Goal: Use online tool/utility: Utilize a website feature to perform a specific function

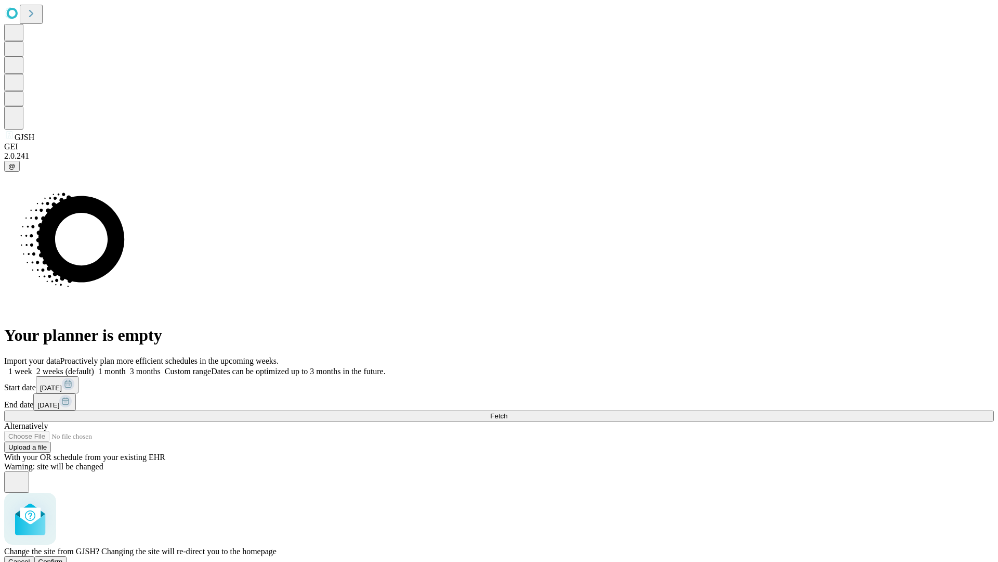
click at [63, 557] on span "Confirm" at bounding box center [50, 561] width 24 height 8
click at [126, 367] on label "1 month" at bounding box center [110, 371] width 32 height 9
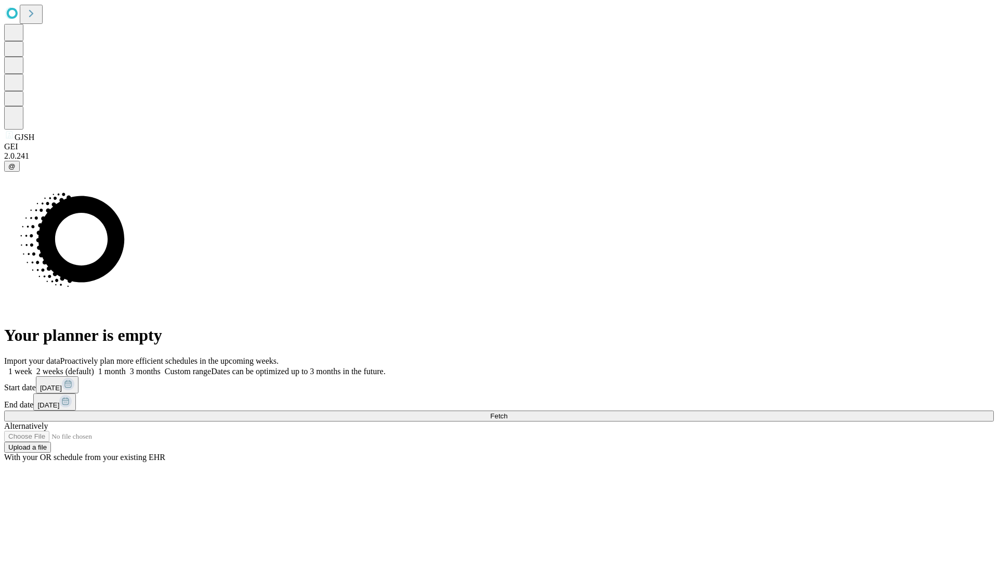
click at [507, 412] on span "Fetch" at bounding box center [498, 416] width 17 height 8
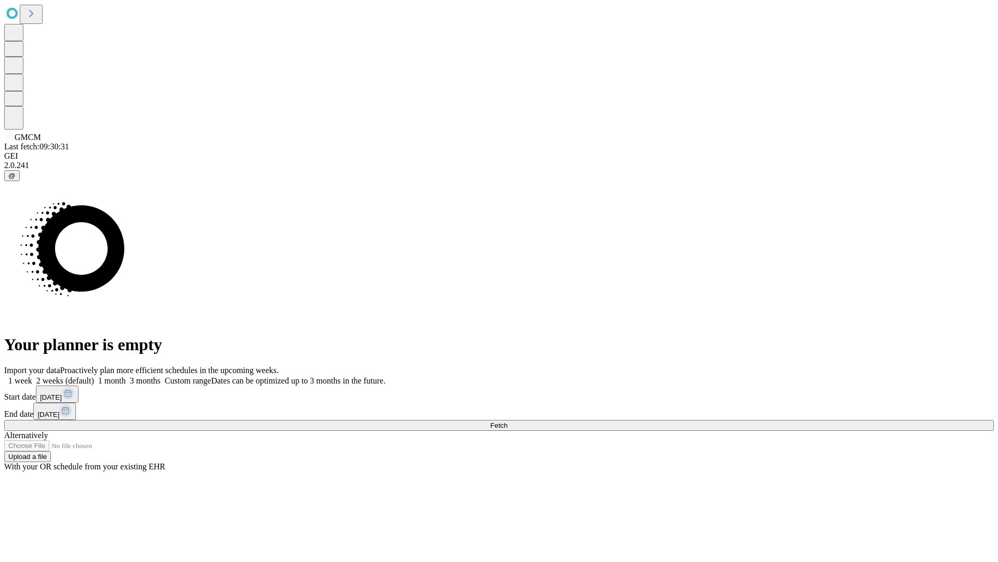
click at [126, 376] on label "1 month" at bounding box center [110, 380] width 32 height 9
click at [507, 421] on span "Fetch" at bounding box center [498, 425] width 17 height 8
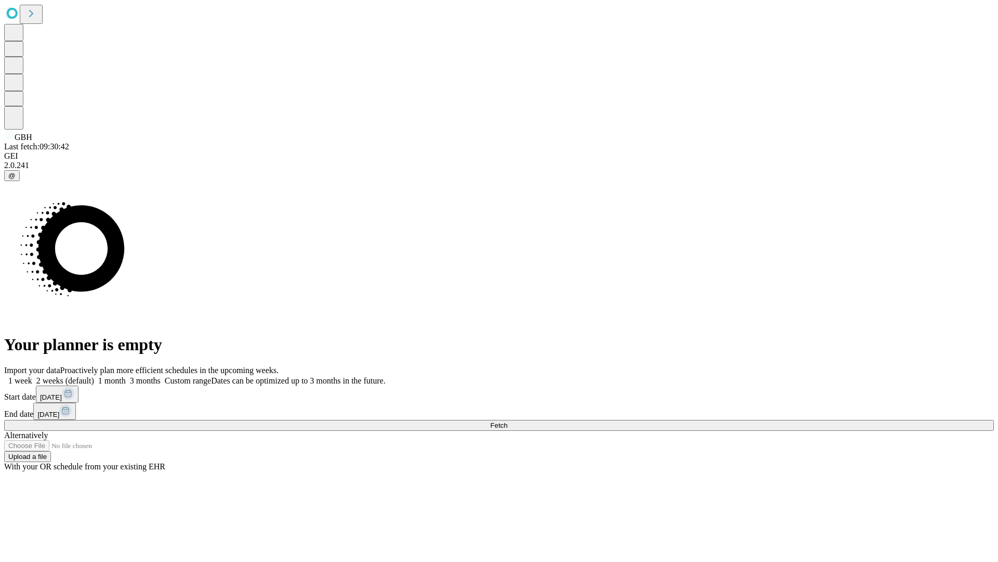
click at [126, 376] on label "1 month" at bounding box center [110, 380] width 32 height 9
click at [507, 421] on span "Fetch" at bounding box center [498, 425] width 17 height 8
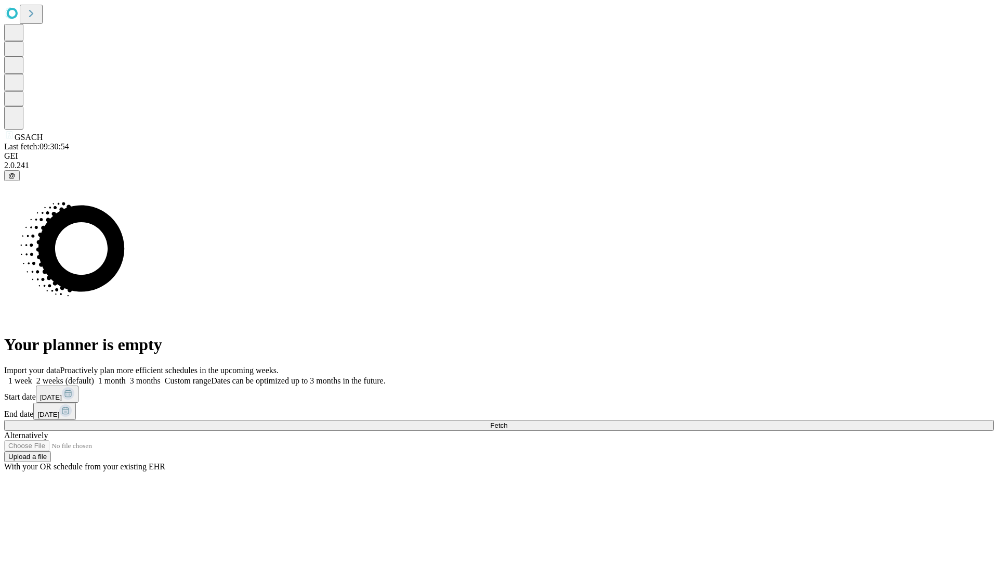
click at [126, 376] on label "1 month" at bounding box center [110, 380] width 32 height 9
click at [507, 421] on span "Fetch" at bounding box center [498, 425] width 17 height 8
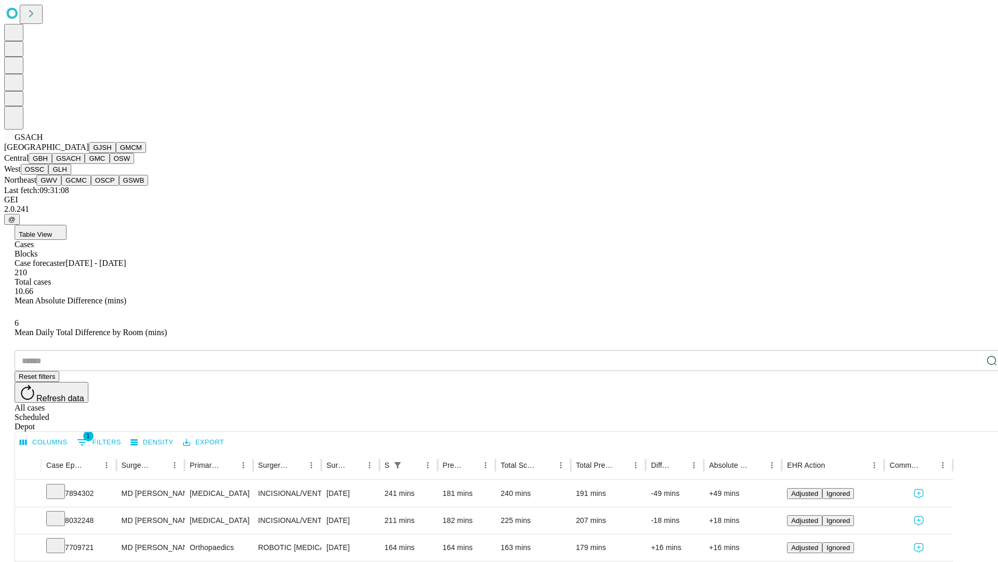
click at [85, 164] on button "GMC" at bounding box center [97, 158] width 24 height 11
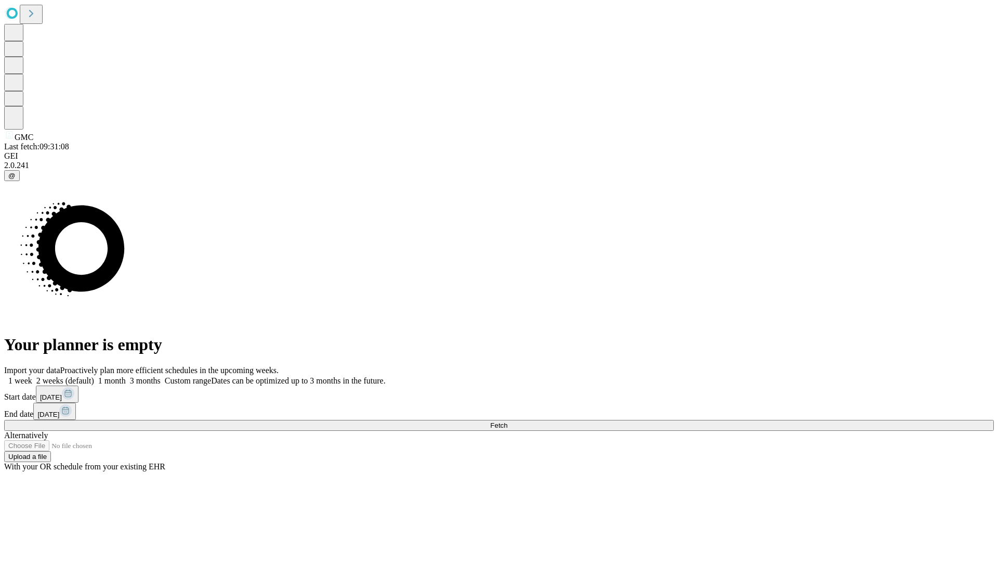
click at [126, 376] on label "1 month" at bounding box center [110, 380] width 32 height 9
click at [507, 421] on span "Fetch" at bounding box center [498, 425] width 17 height 8
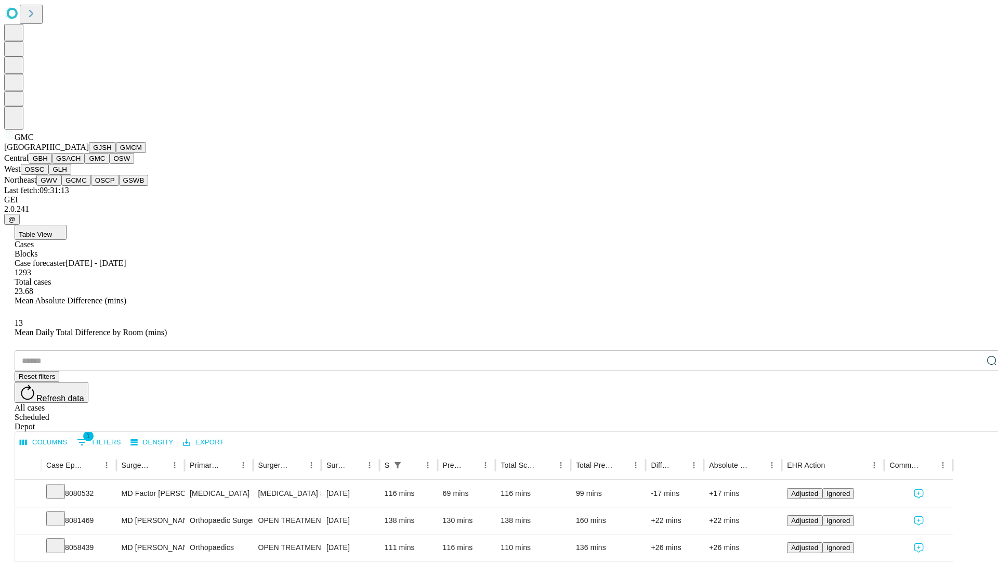
click at [110, 164] on button "OSW" at bounding box center [122, 158] width 25 height 11
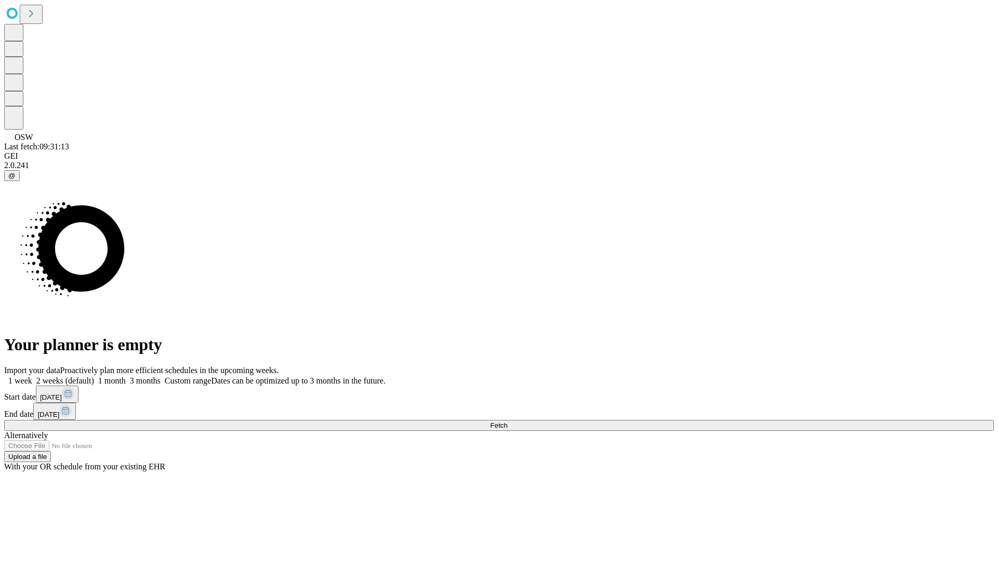
click at [126, 376] on label "1 month" at bounding box center [110, 380] width 32 height 9
click at [507, 421] on span "Fetch" at bounding box center [498, 425] width 17 height 8
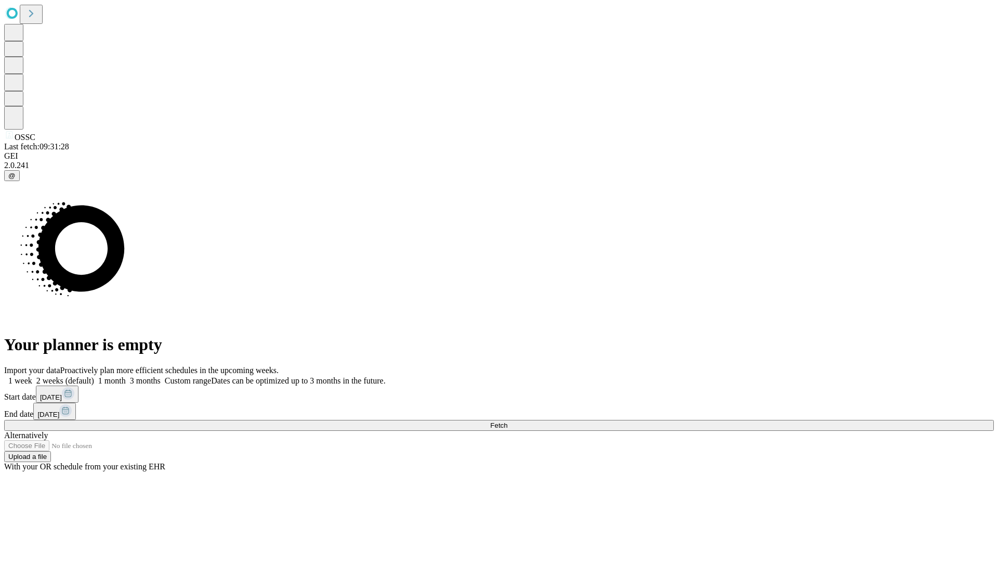
click at [507, 421] on span "Fetch" at bounding box center [498, 425] width 17 height 8
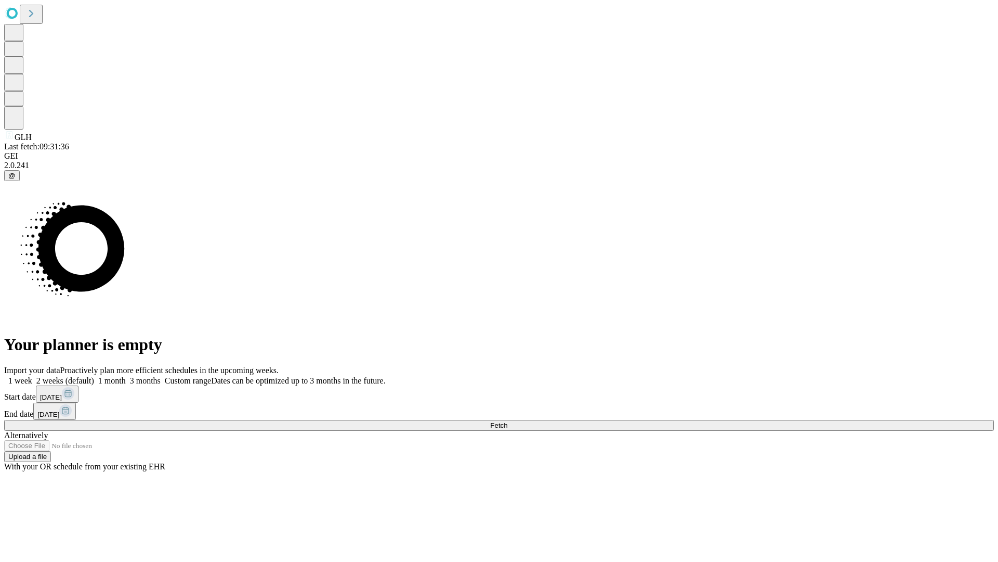
click at [126, 376] on label "1 month" at bounding box center [110, 380] width 32 height 9
click at [507, 421] on span "Fetch" at bounding box center [498, 425] width 17 height 8
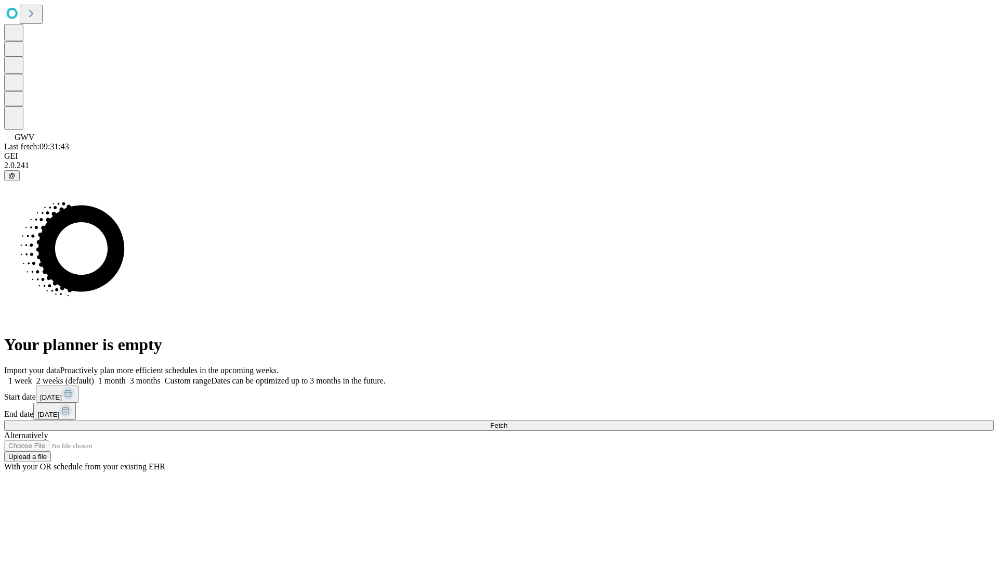
click at [126, 376] on label "1 month" at bounding box center [110, 380] width 32 height 9
click at [507, 421] on span "Fetch" at bounding box center [498, 425] width 17 height 8
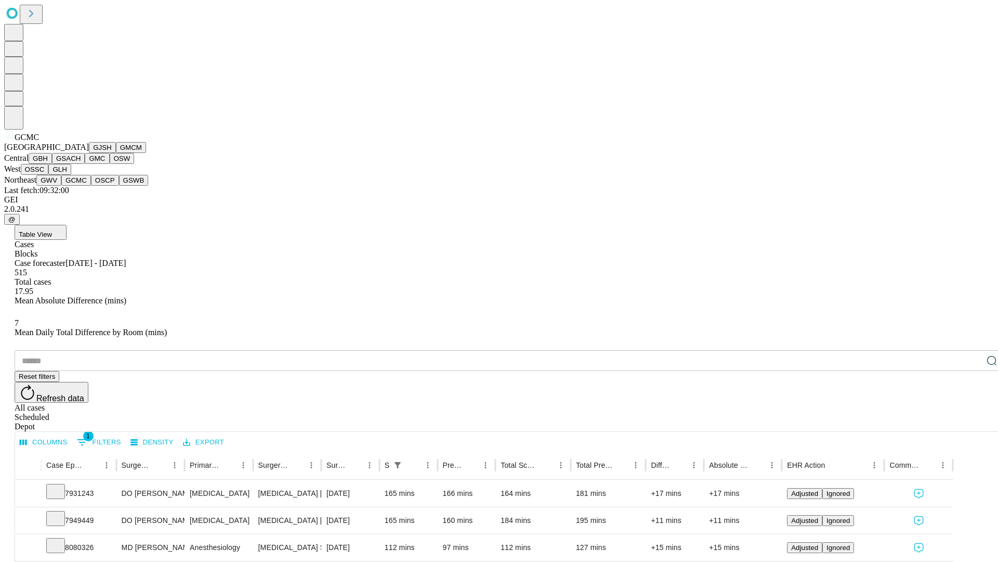
click at [91, 186] on button "OSCP" at bounding box center [105, 180] width 28 height 11
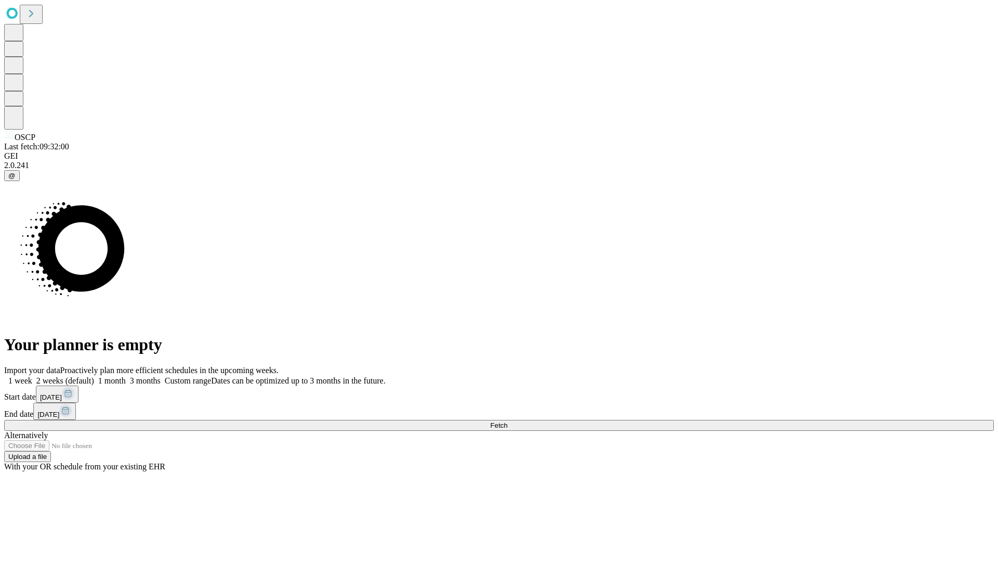
click at [126, 376] on label "1 month" at bounding box center [110, 380] width 32 height 9
click at [507, 421] on span "Fetch" at bounding box center [498, 425] width 17 height 8
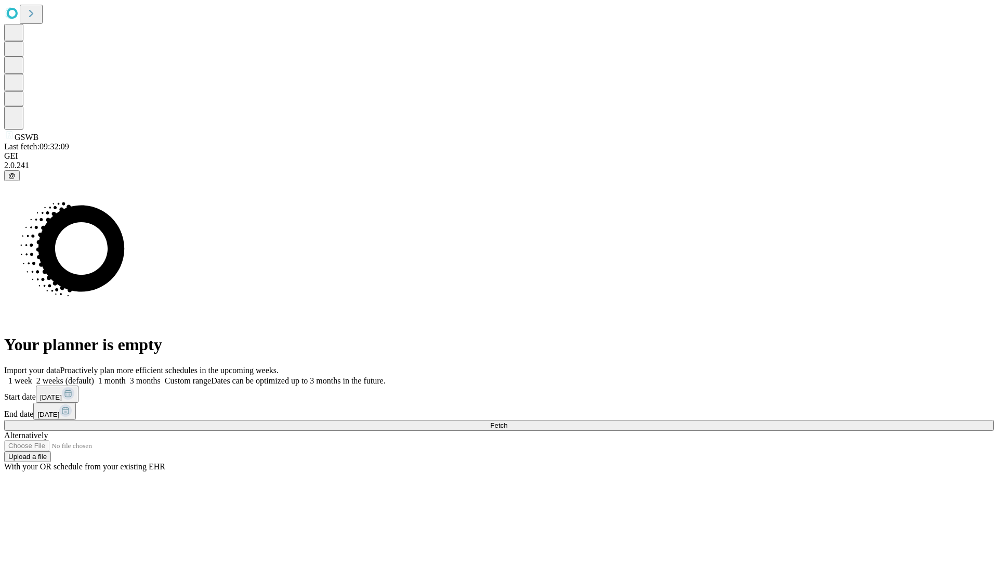
click at [507, 421] on span "Fetch" at bounding box center [498, 425] width 17 height 8
